Goal: Transaction & Acquisition: Purchase product/service

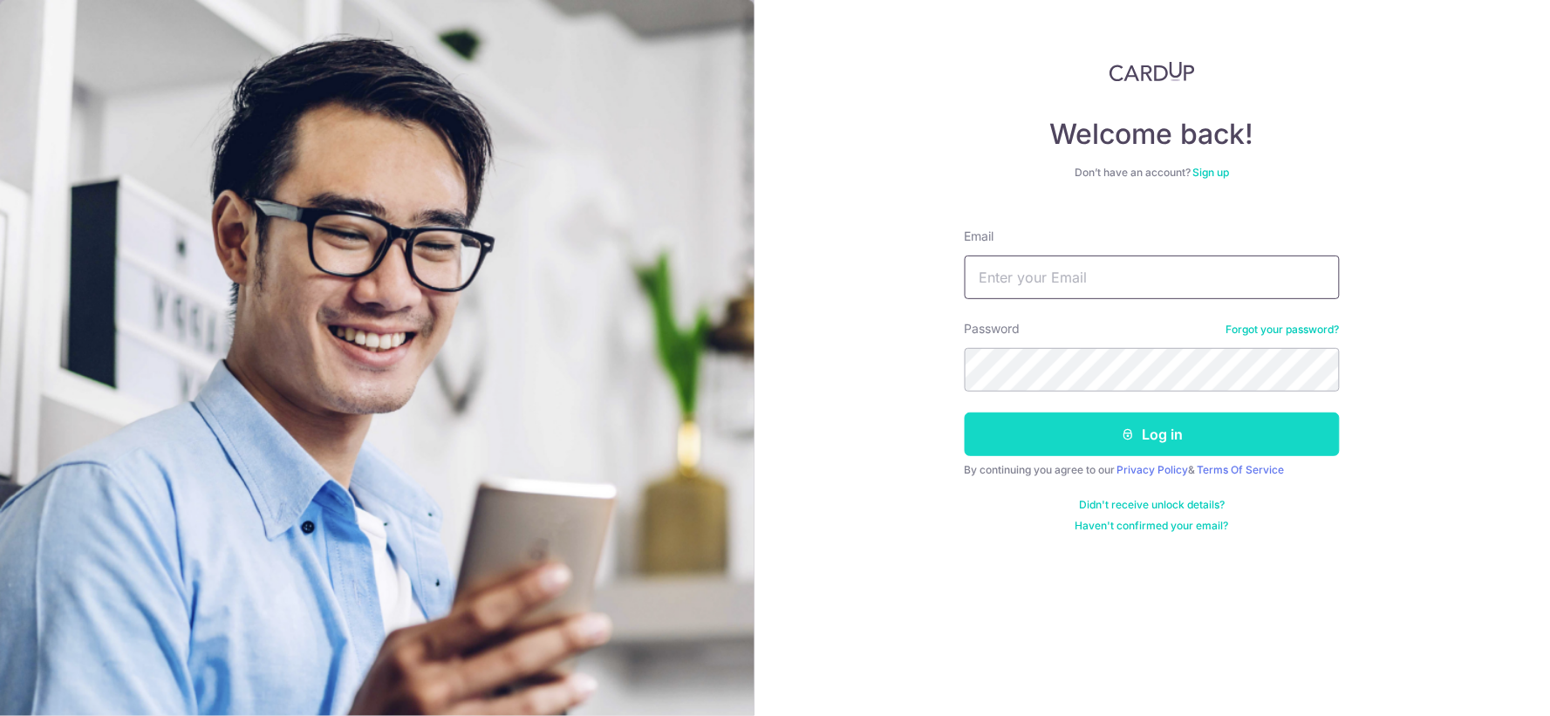
type input "sanhupbees@gmail.com"
click at [1082, 436] on button "Log in" at bounding box center [1152, 435] width 375 height 44
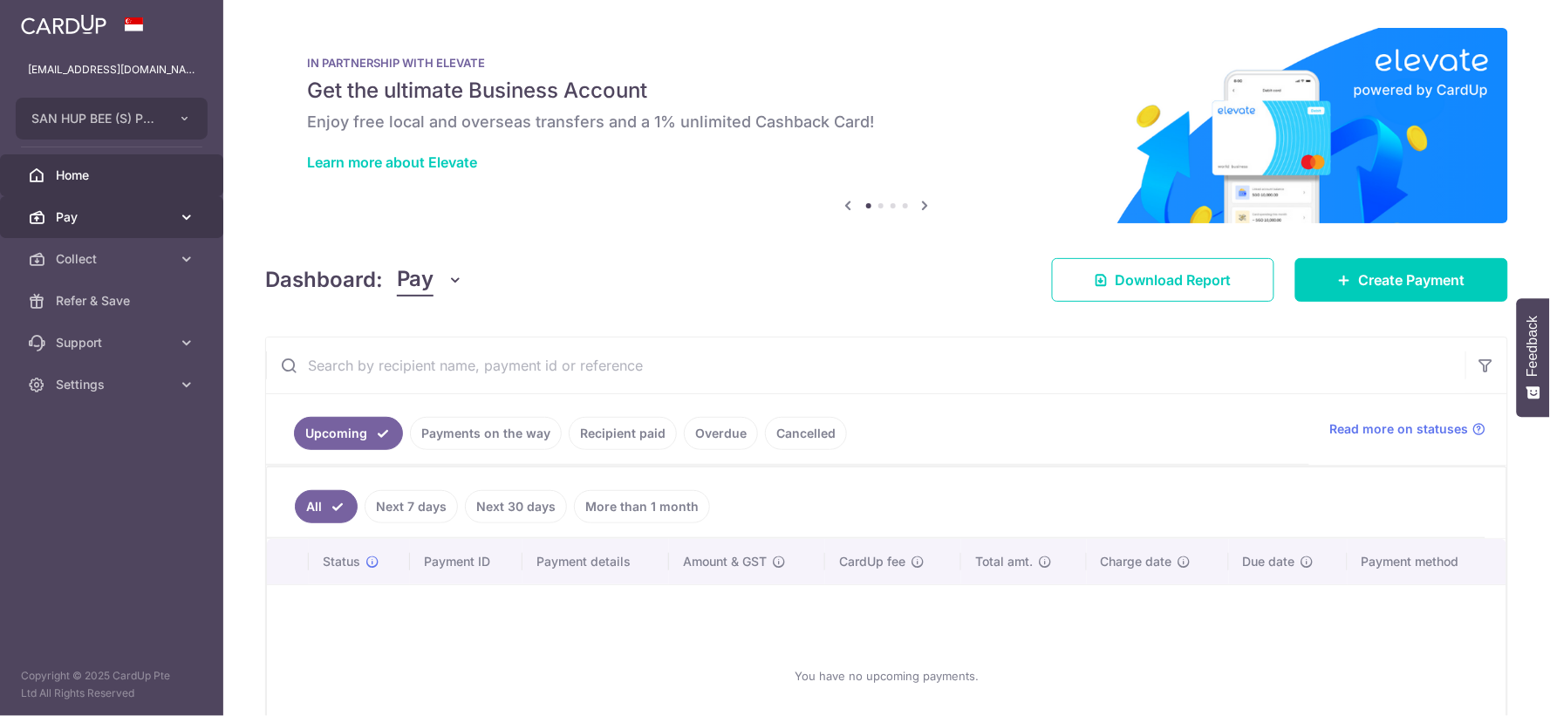
click at [57, 211] on span "Pay" at bounding box center [113, 216] width 115 height 17
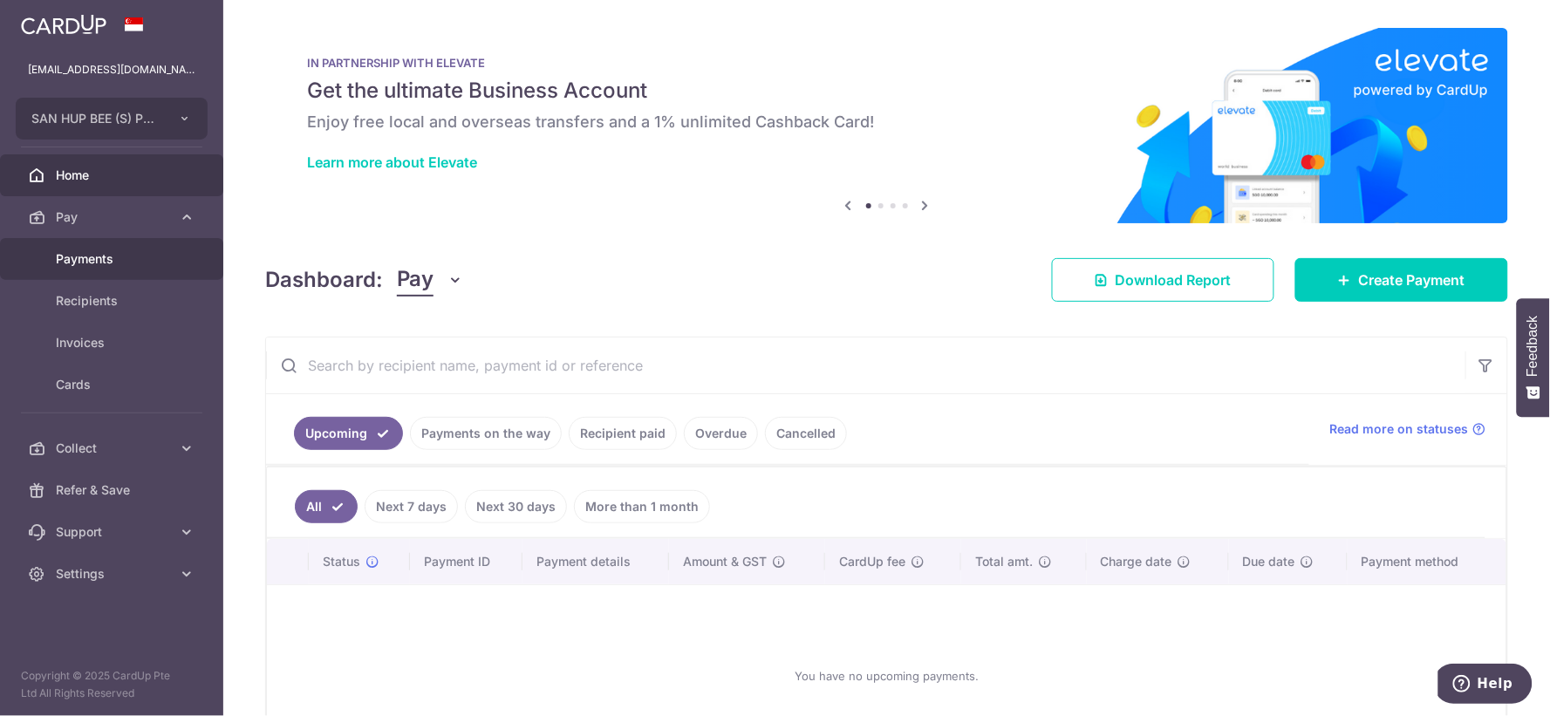
click at [96, 271] on link "Payments" at bounding box center [111, 259] width 223 height 42
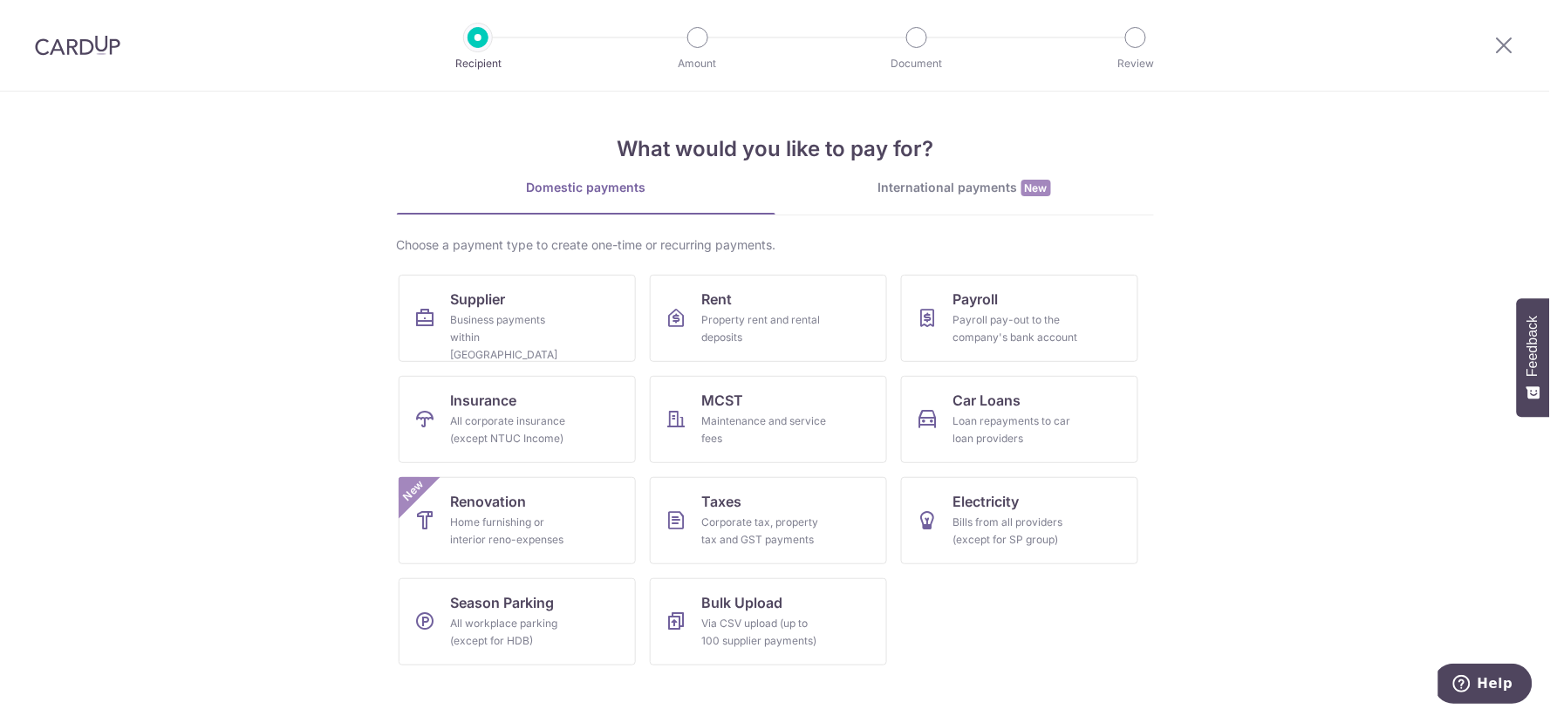
click at [1311, 230] on section "What would you like to pay for? Domestic payments International payments New Ch…" at bounding box center [775, 404] width 1550 height 625
